Goal: Transaction & Acquisition: Purchase product/service

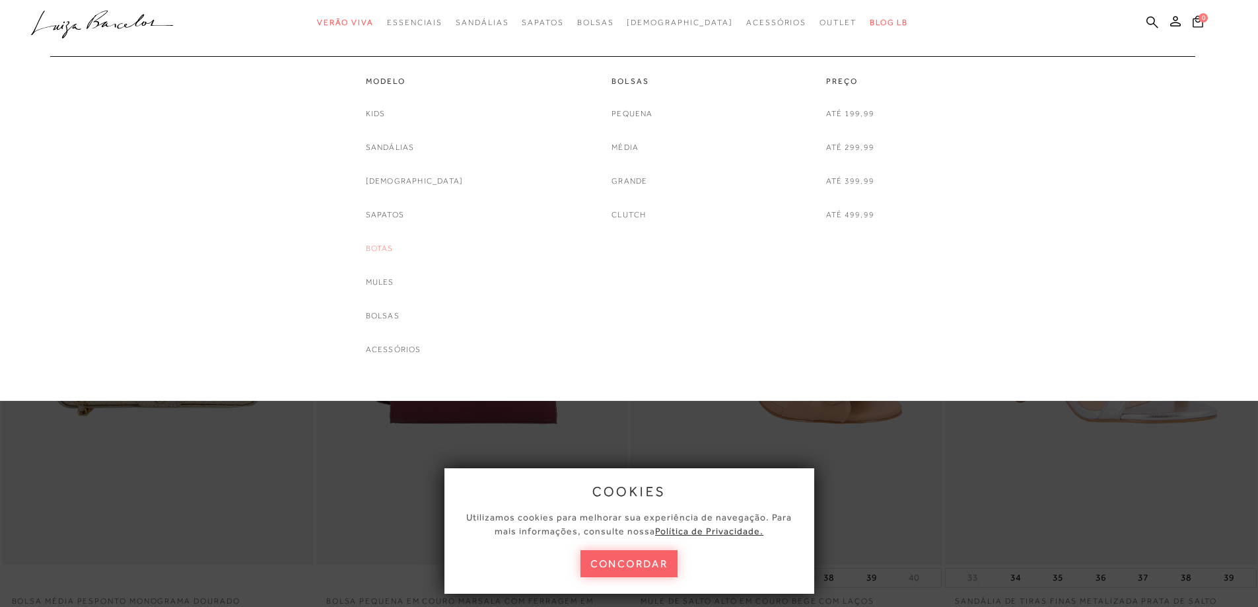
click at [394, 250] on link "Botas" at bounding box center [380, 249] width 28 height 14
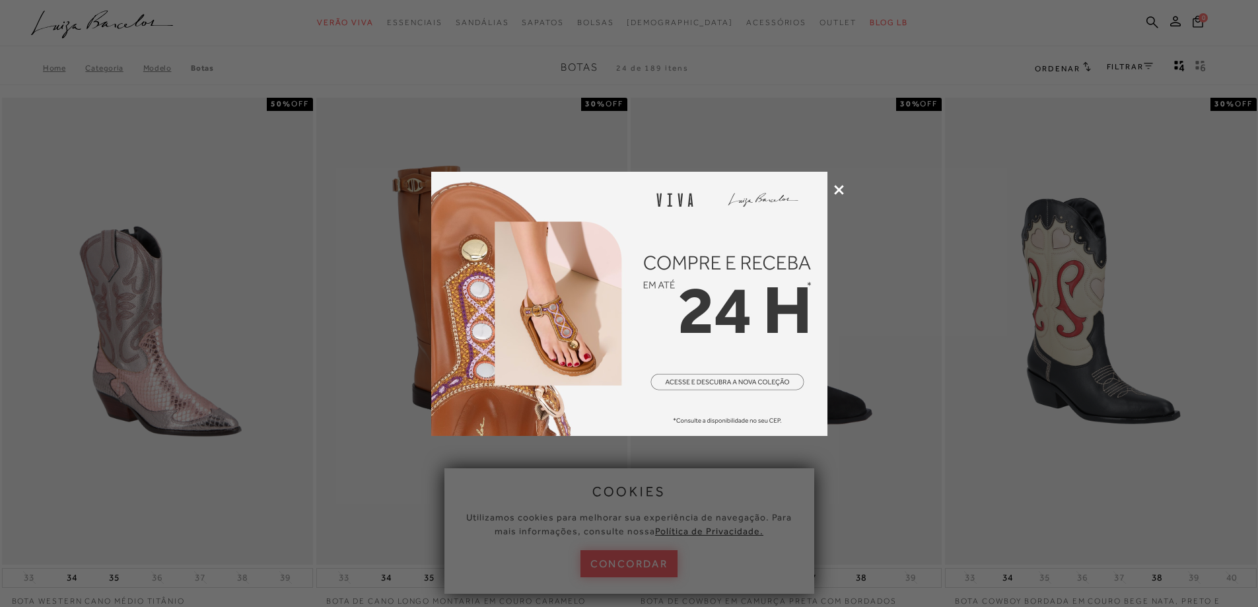
click at [837, 192] on icon at bounding box center [839, 190] width 10 height 10
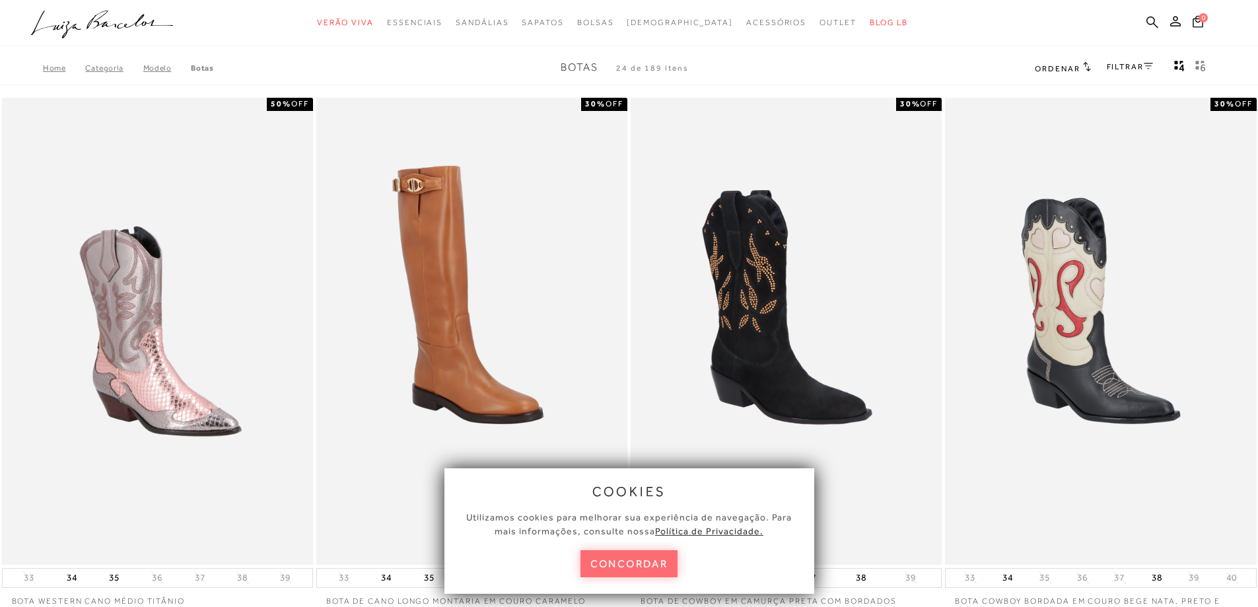
click at [654, 567] on button "concordar" at bounding box center [630, 563] width 98 height 27
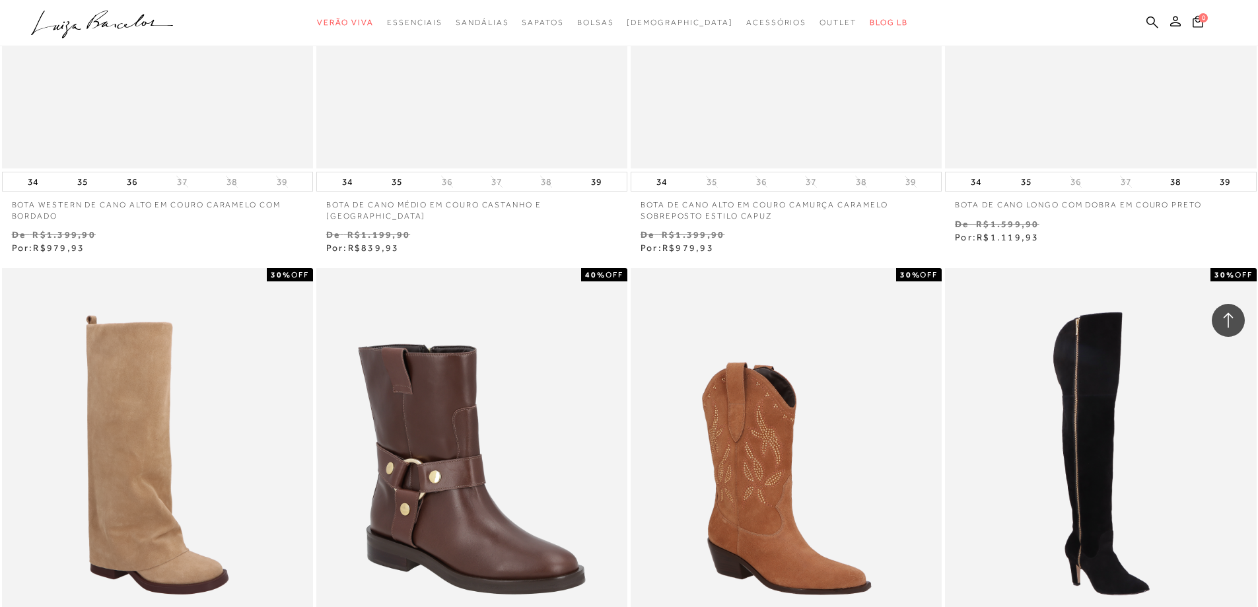
scroll to position [3038, 0]
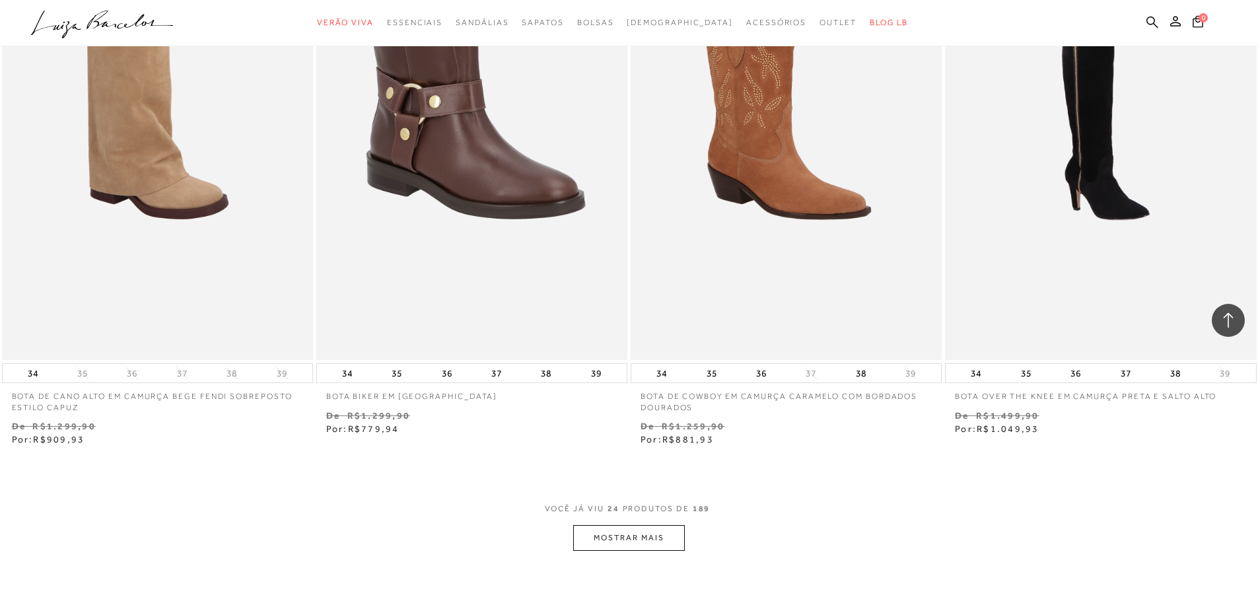
click at [649, 546] on button "MOSTRAR MAIS" at bounding box center [628, 538] width 111 height 26
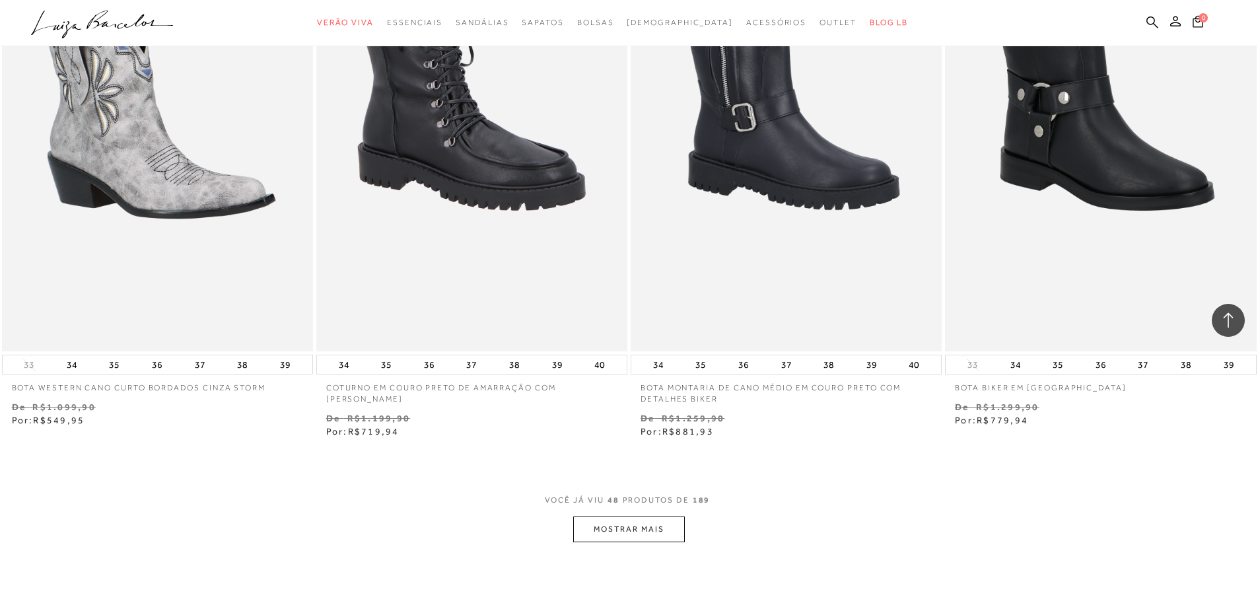
scroll to position [6406, 0]
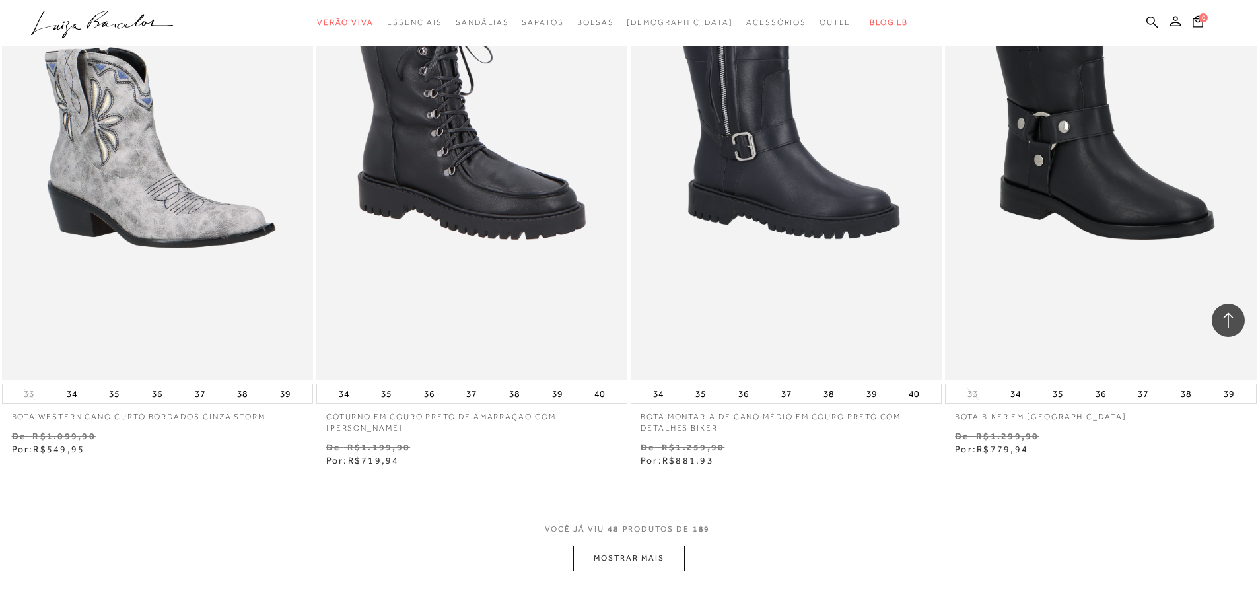
click at [656, 563] on button "MOSTRAR MAIS" at bounding box center [628, 559] width 111 height 26
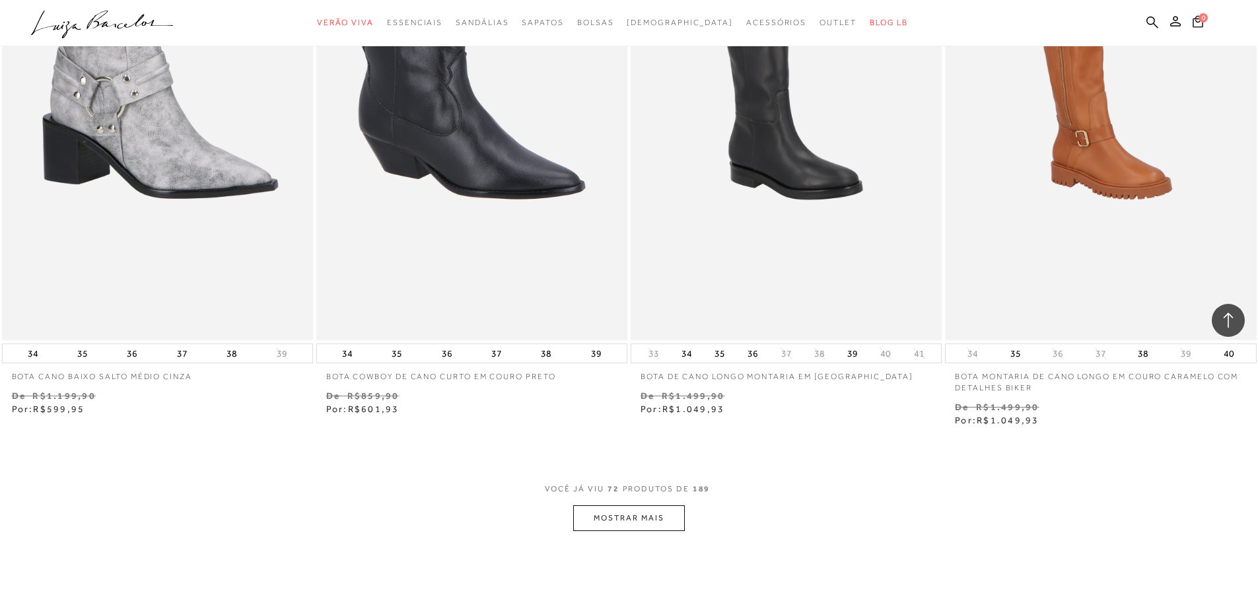
scroll to position [9841, 0]
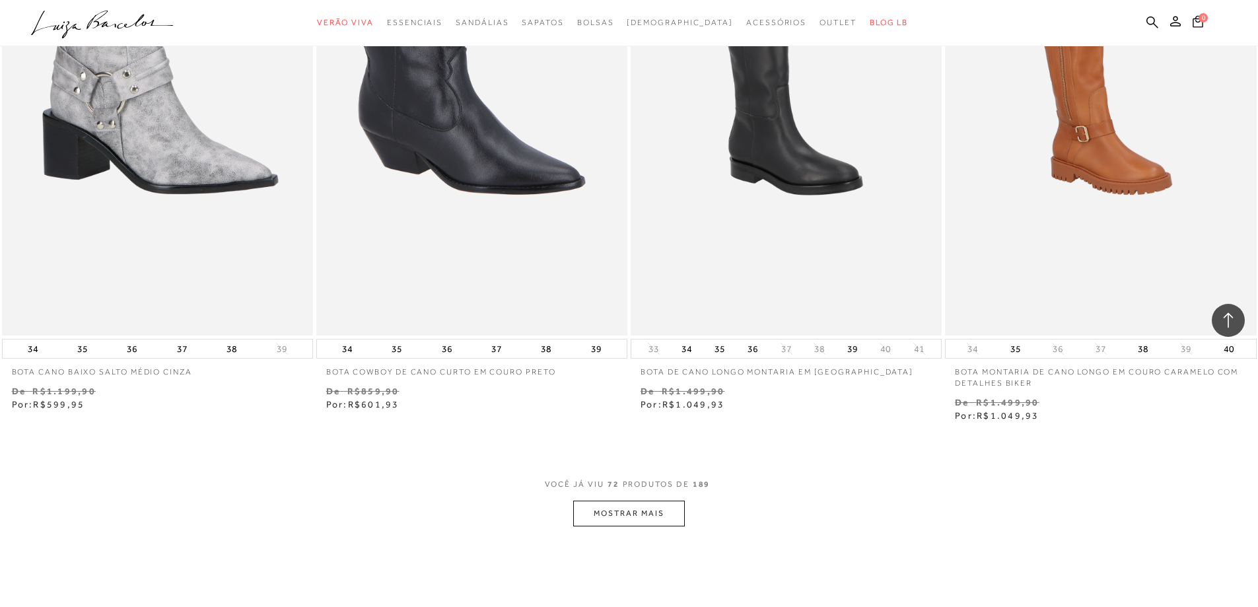
click at [653, 526] on button "MOSTRAR MAIS" at bounding box center [628, 514] width 111 height 26
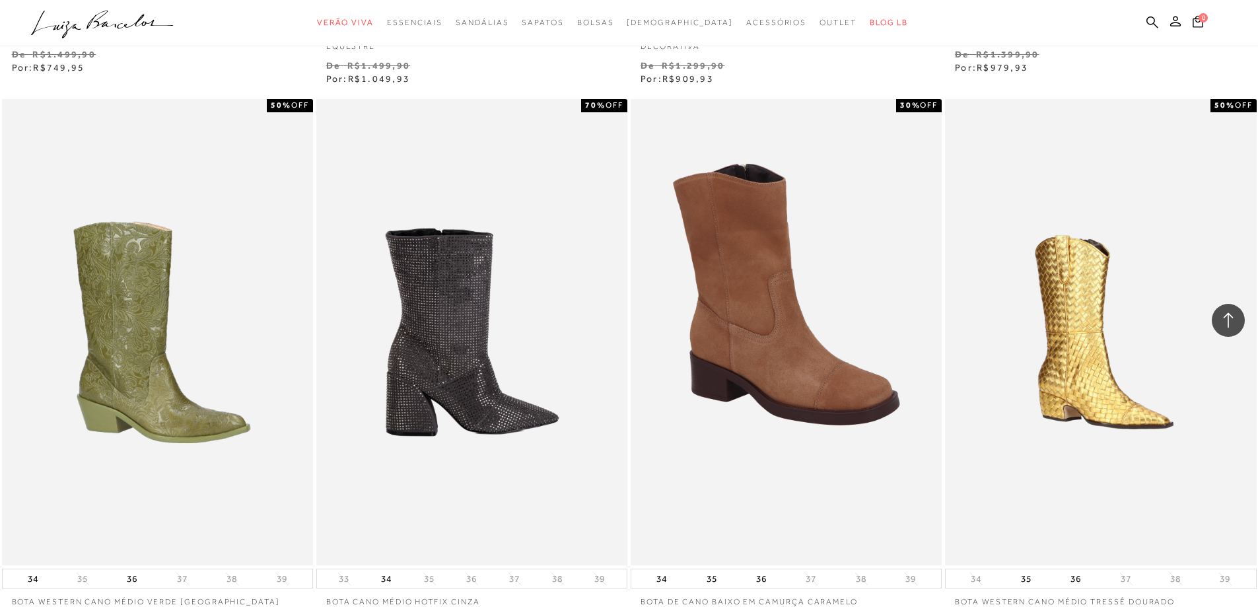
scroll to position [13275, 0]
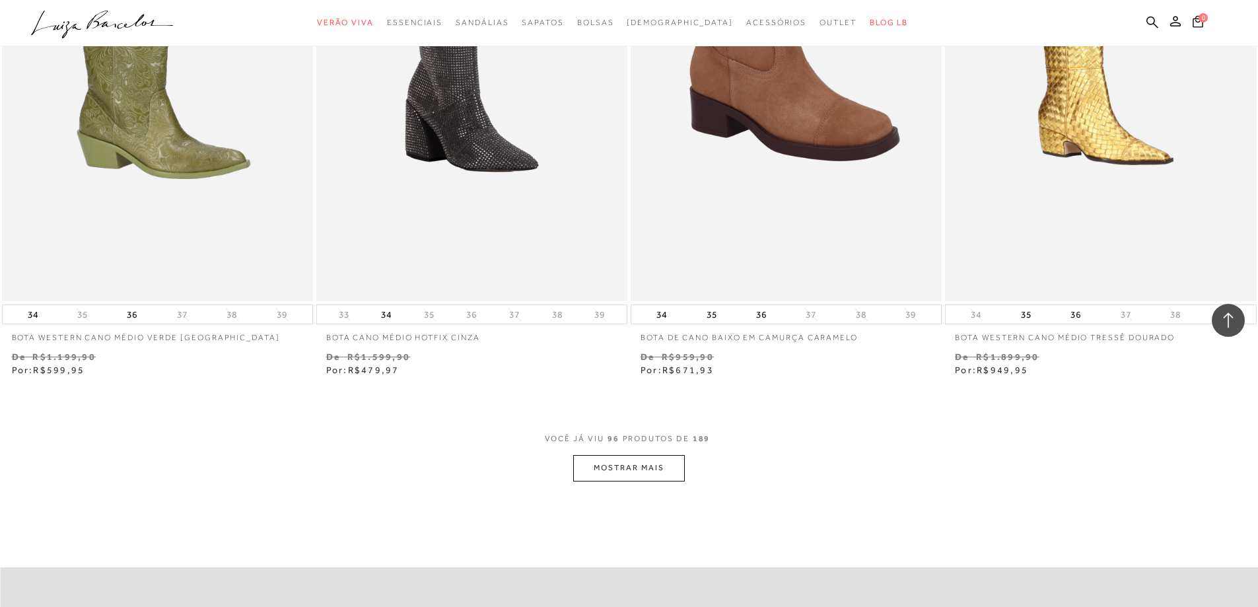
click at [635, 476] on button "MOSTRAR MAIS" at bounding box center [628, 468] width 111 height 26
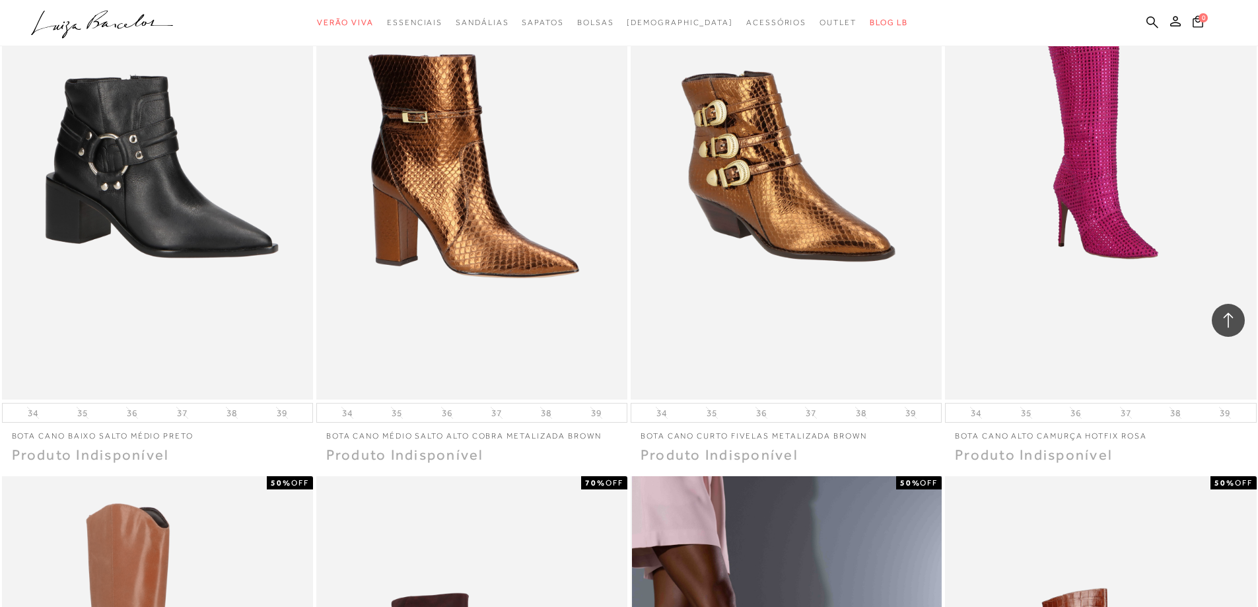
scroll to position [15388, 0]
